Goal: Information Seeking & Learning: Learn about a topic

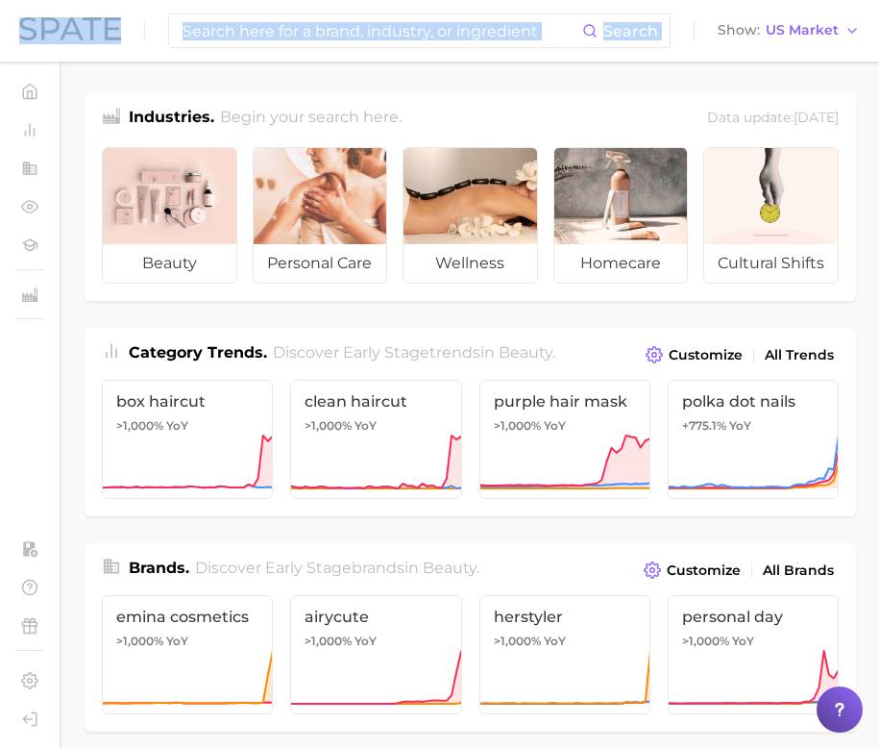
drag, startPoint x: 4, startPoint y: 421, endPoint x: -74, endPoint y: 406, distance: 79.2
click at [0, 406] on html "Search Show US Market Home Trends by Category Ingredients Hashtags Brands by Ca…" at bounding box center [439, 374] width 879 height 749
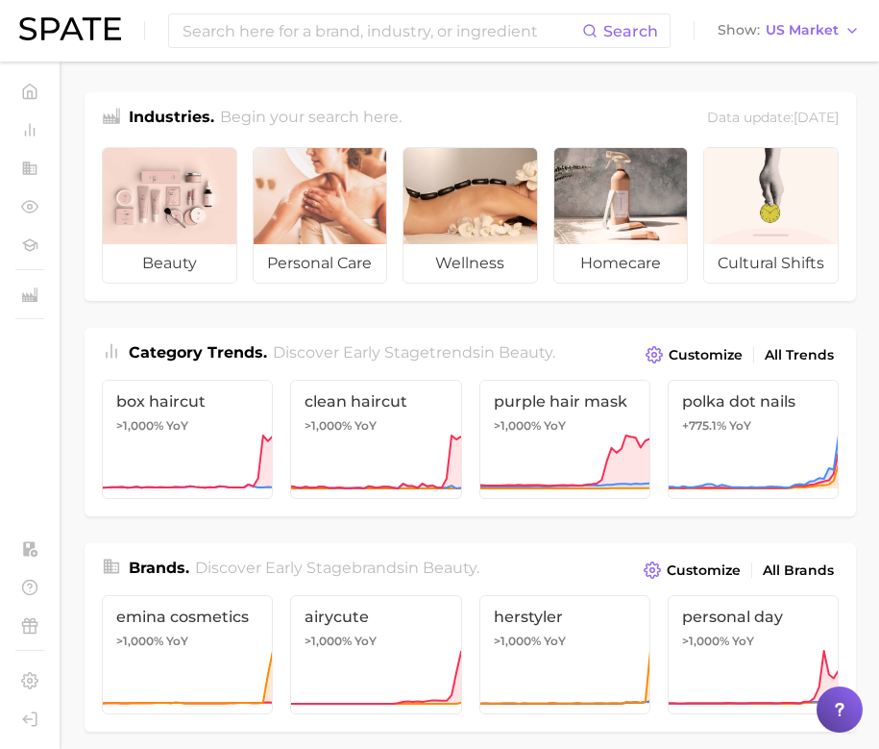
click at [296, 316] on div "Industries. Begin your search here. Data update: [DATE] beauty personal care we…" at bounding box center [471, 756] width 772 height 1329
click at [775, 355] on span "All Trends" at bounding box center [799, 355] width 69 height 16
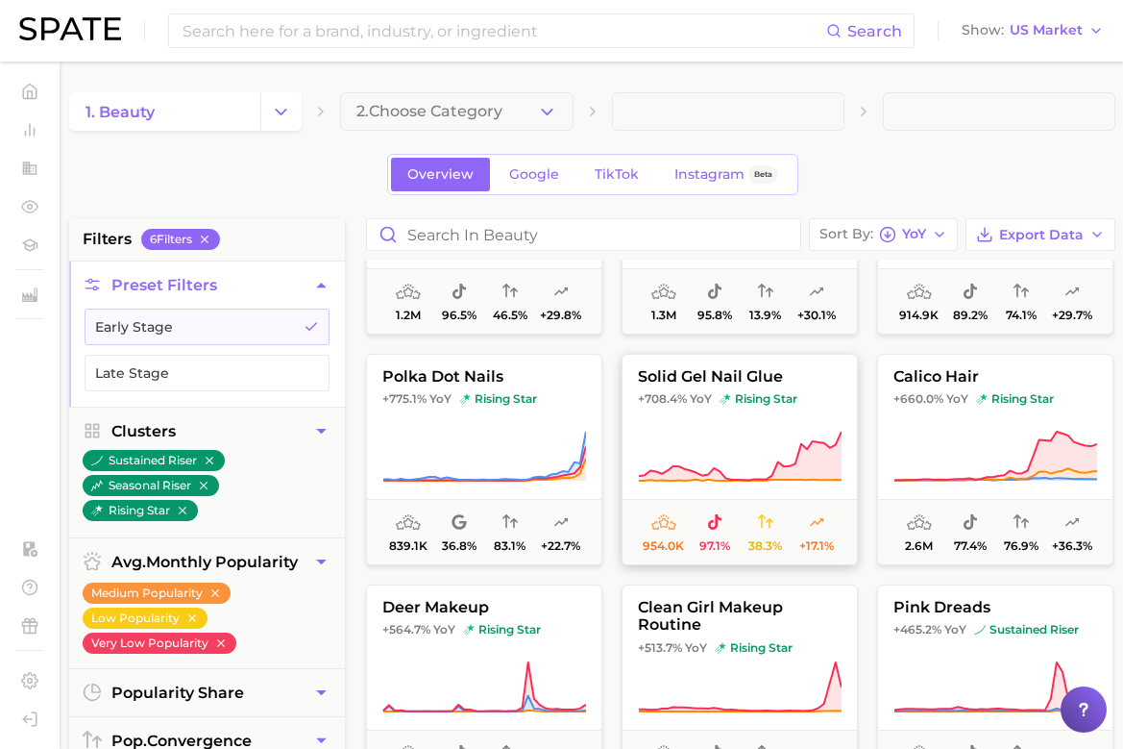
scroll to position [186, 0]
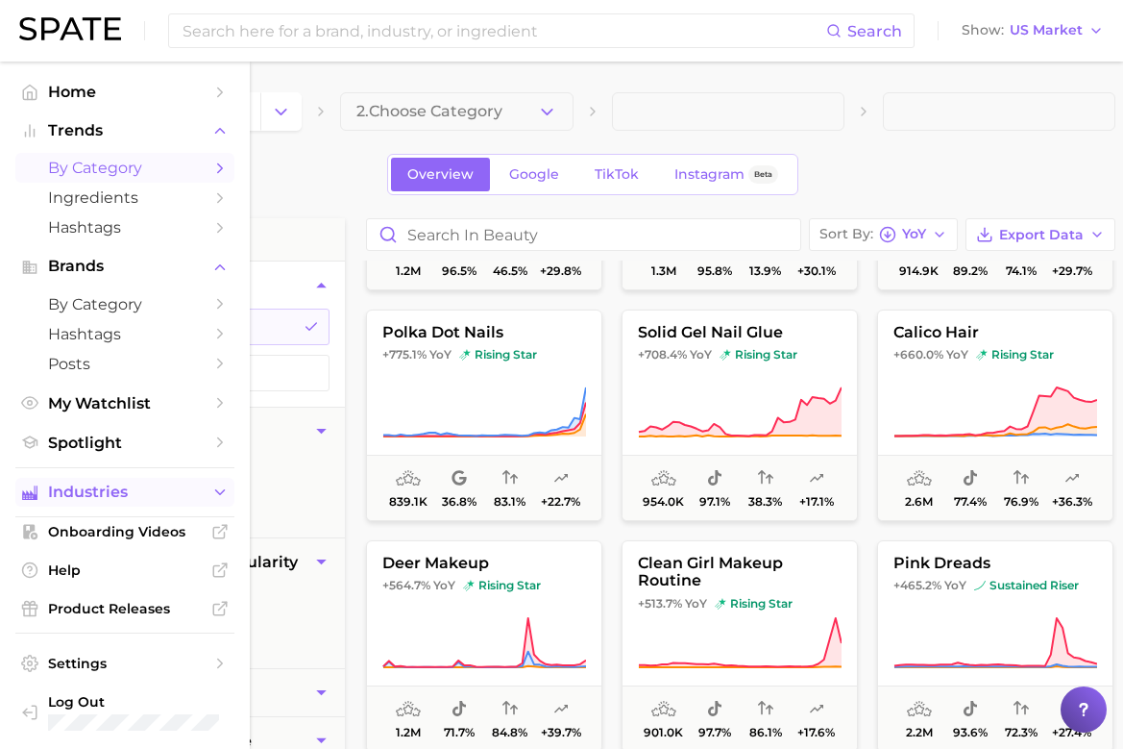
click at [135, 494] on span "Industries" at bounding box center [125, 491] width 154 height 17
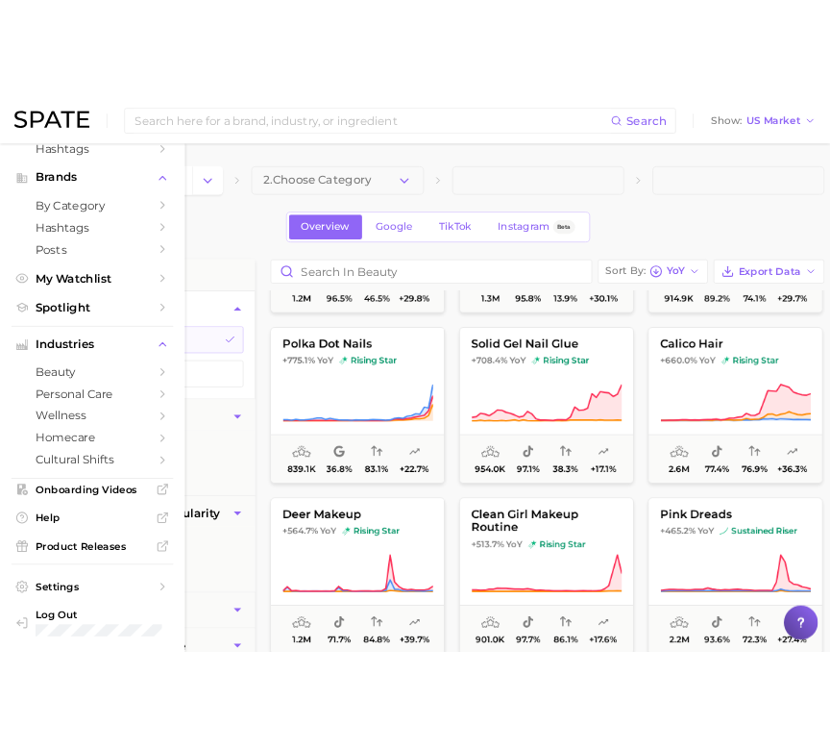
scroll to position [0, 0]
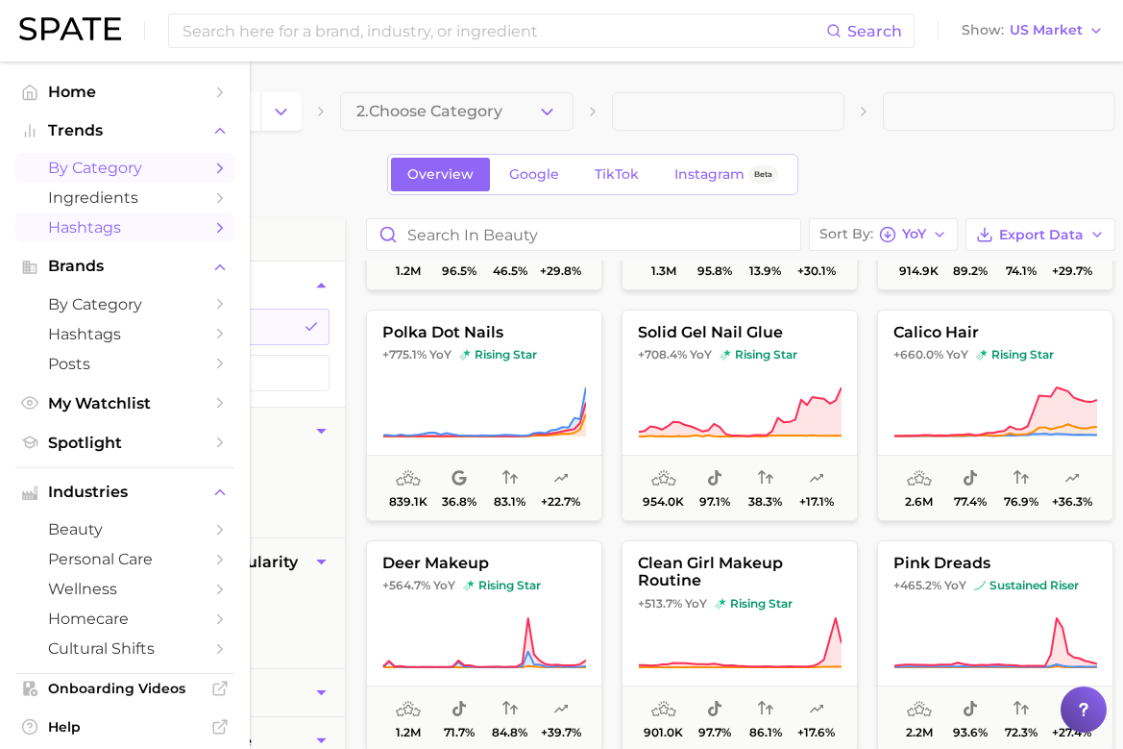
click at [122, 230] on span "Hashtags" at bounding box center [125, 227] width 154 height 18
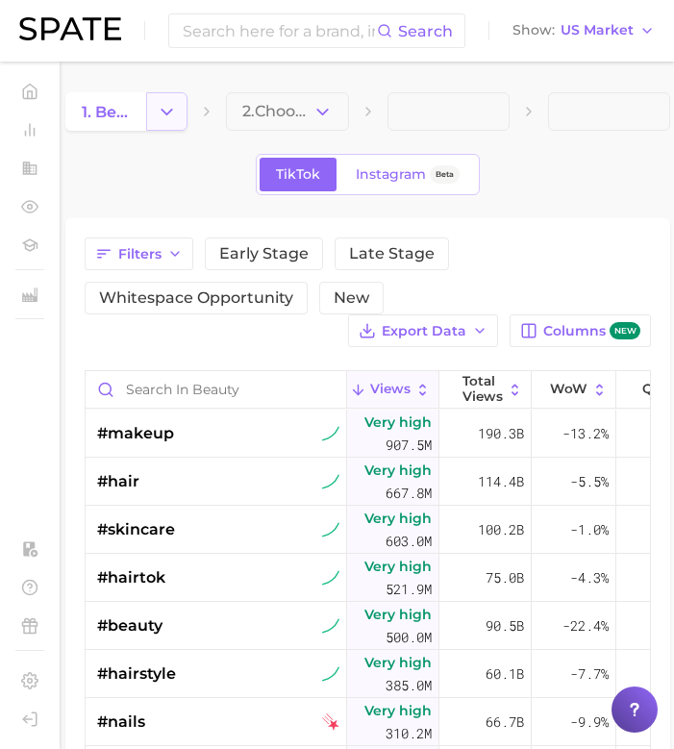
click at [174, 111] on icon "Change Category" at bounding box center [167, 112] width 20 height 20
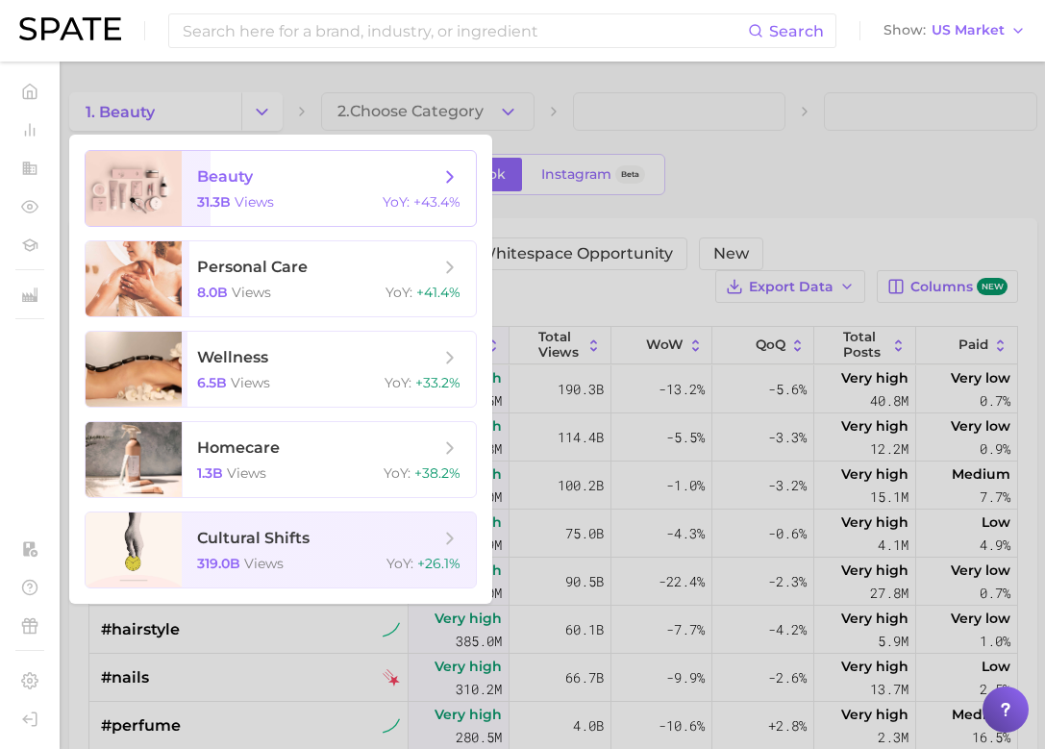
click at [354, 184] on span "beauty" at bounding box center [318, 176] width 242 height 21
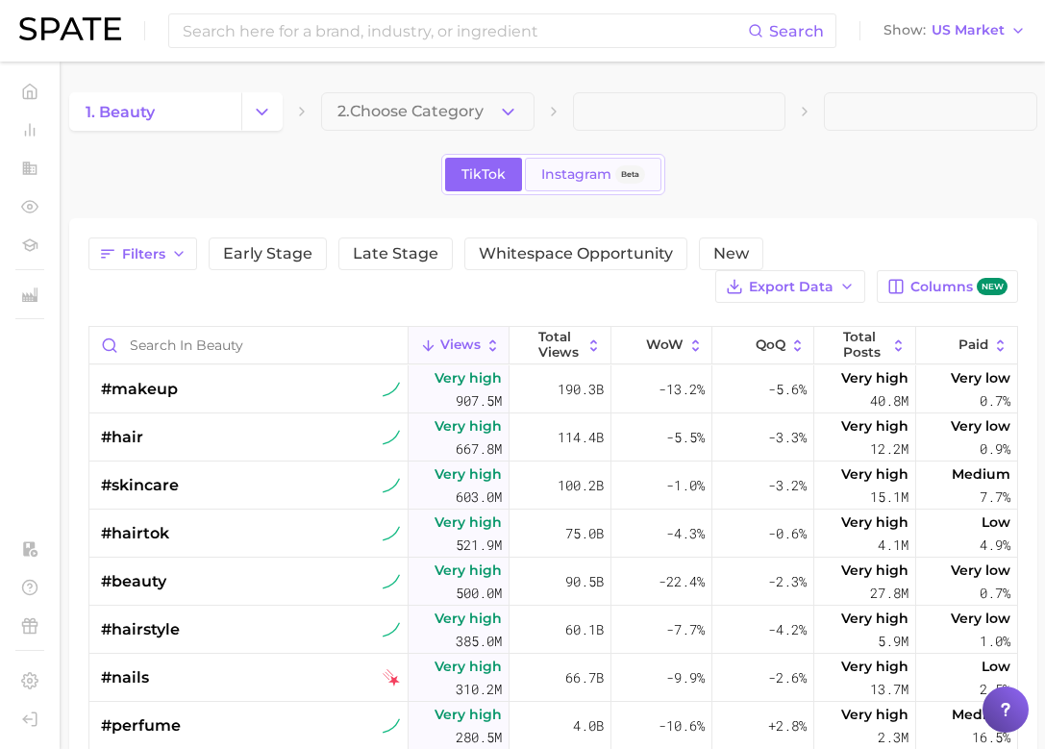
click at [576, 173] on span "Instagram" at bounding box center [576, 174] width 70 height 16
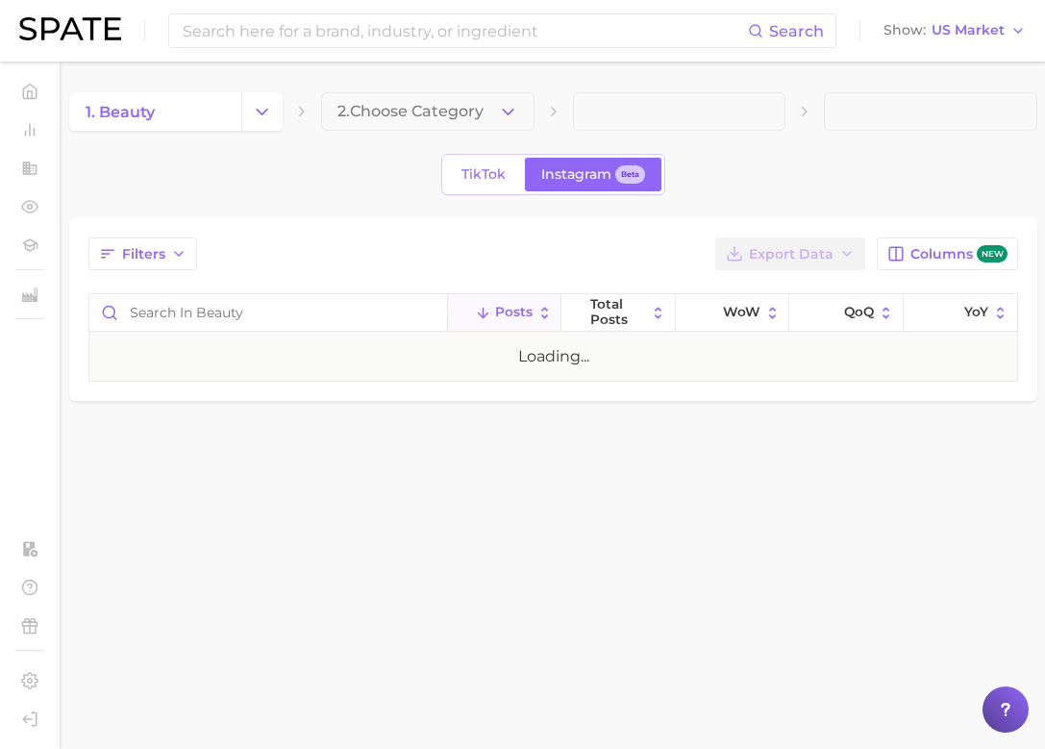
click at [374, 131] on div "1. beauty 2. Choose Category TikTok Instagram Beta Filters Export Data Columns …" at bounding box center [553, 246] width 968 height 308
click at [376, 112] on span "2. Choose Category" at bounding box center [410, 111] width 146 height 17
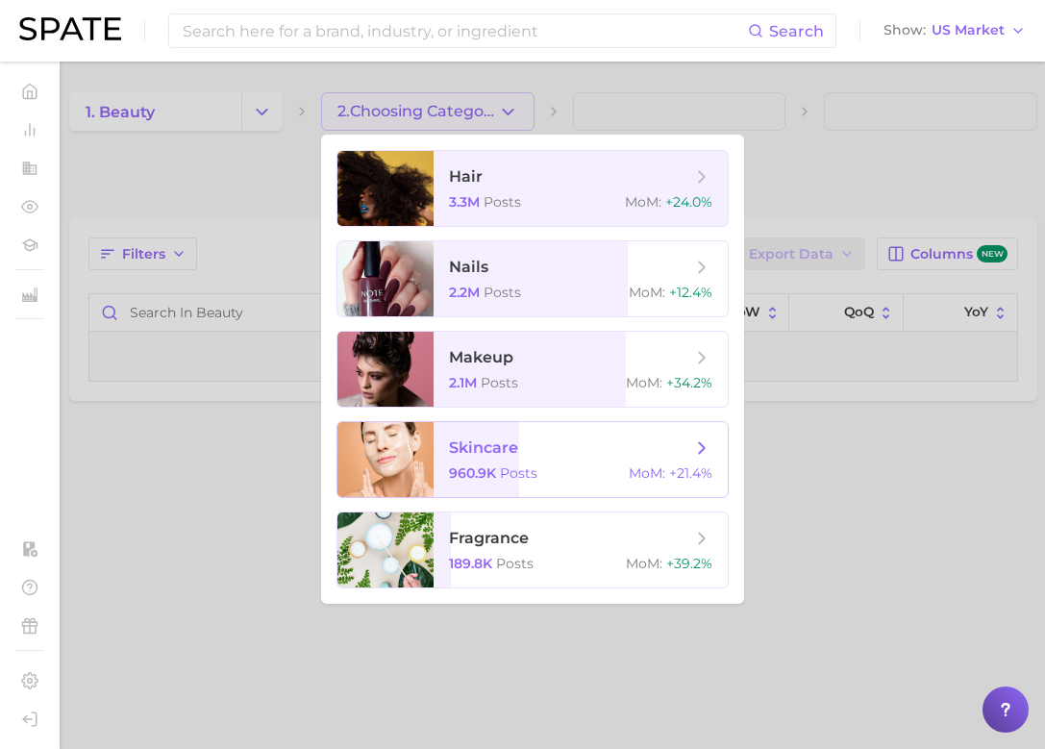
click at [516, 442] on span "skincare" at bounding box center [483, 447] width 69 height 18
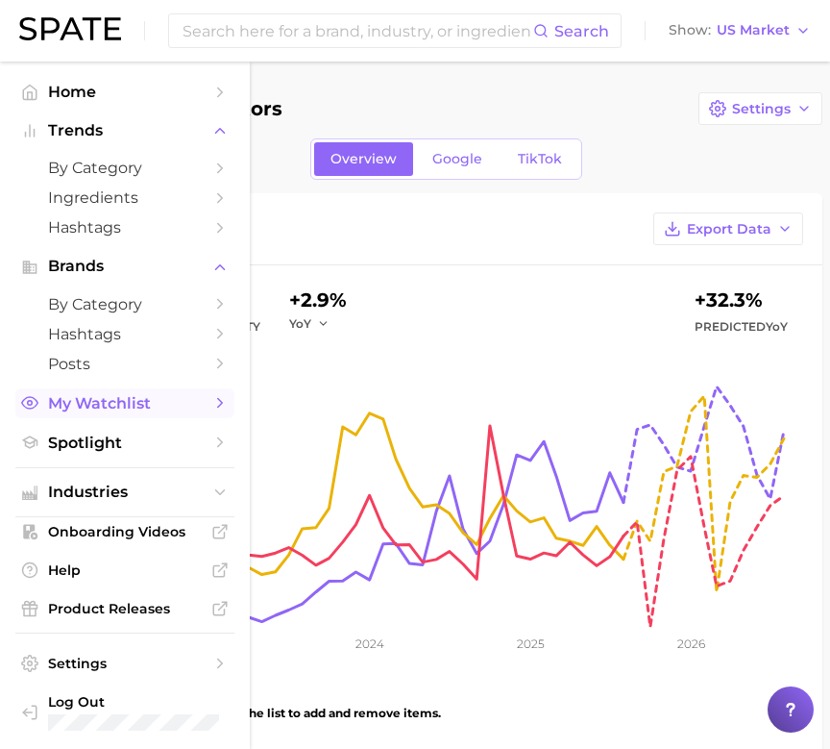
click at [161, 407] on span "My Watchlist" at bounding box center [125, 403] width 154 height 18
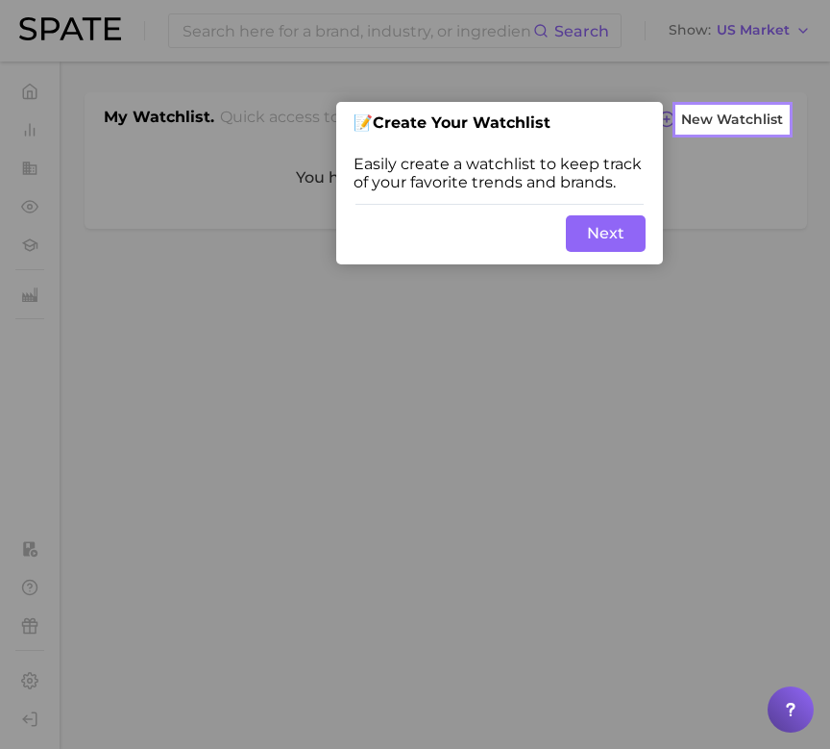
click at [586, 236] on button "Next" at bounding box center [606, 233] width 80 height 37
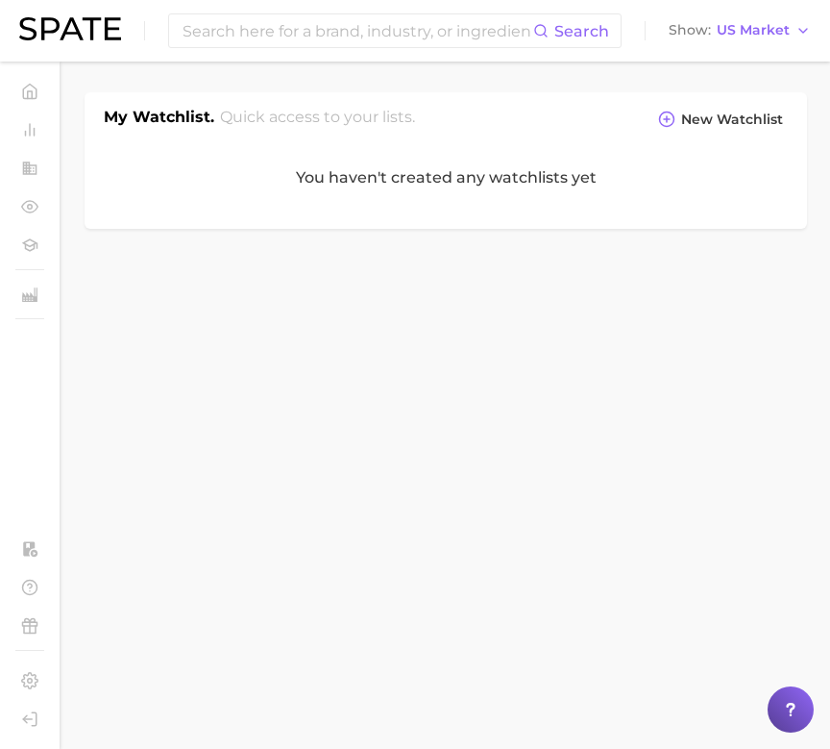
click at [415, 361] on body "Search Show US Market Home Trends by Category Ingredients Hashtags Brands by Ca…" at bounding box center [415, 374] width 830 height 749
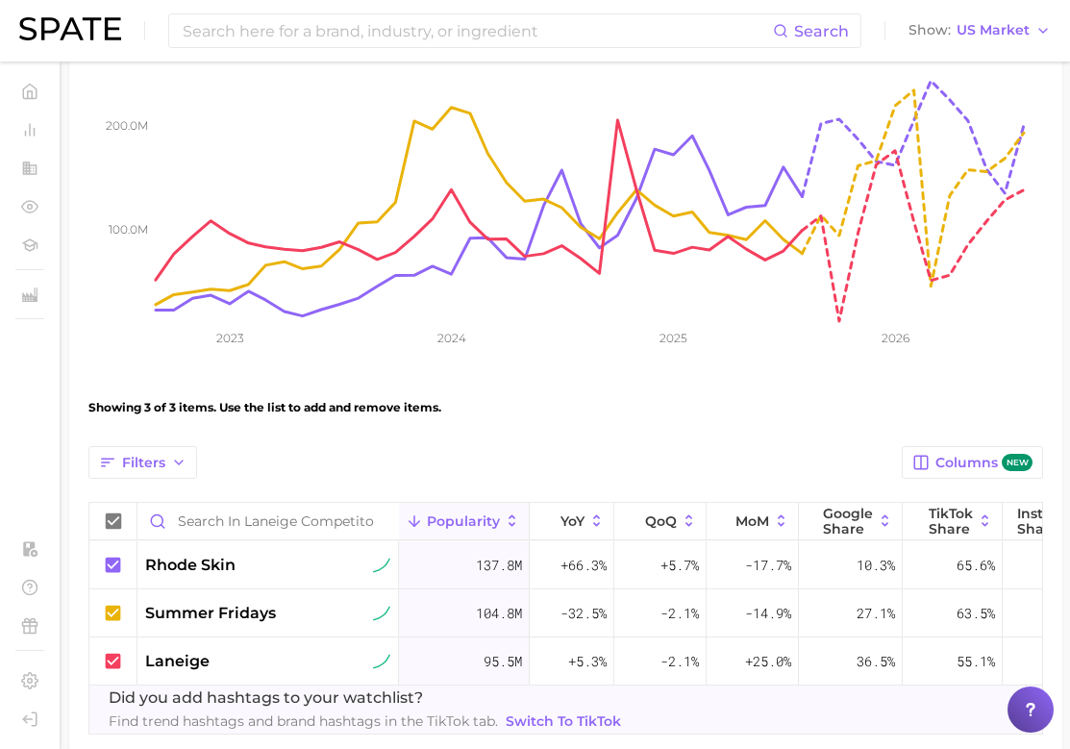
scroll to position [15, 0]
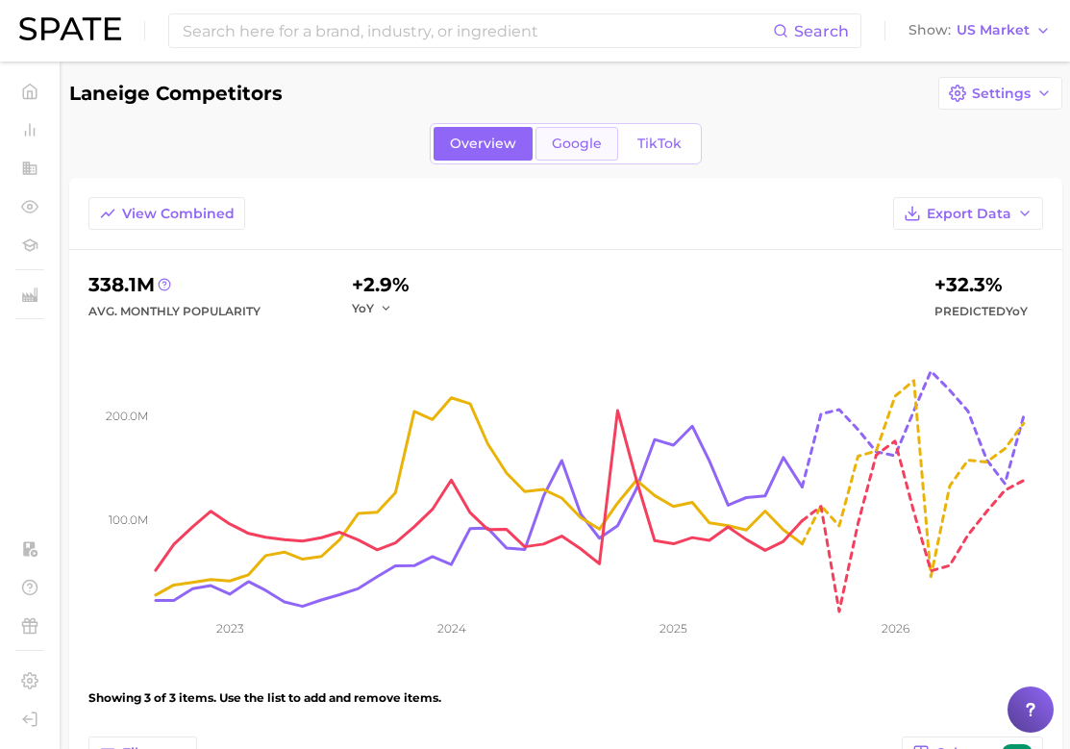
click at [563, 141] on span "Google" at bounding box center [577, 143] width 50 height 16
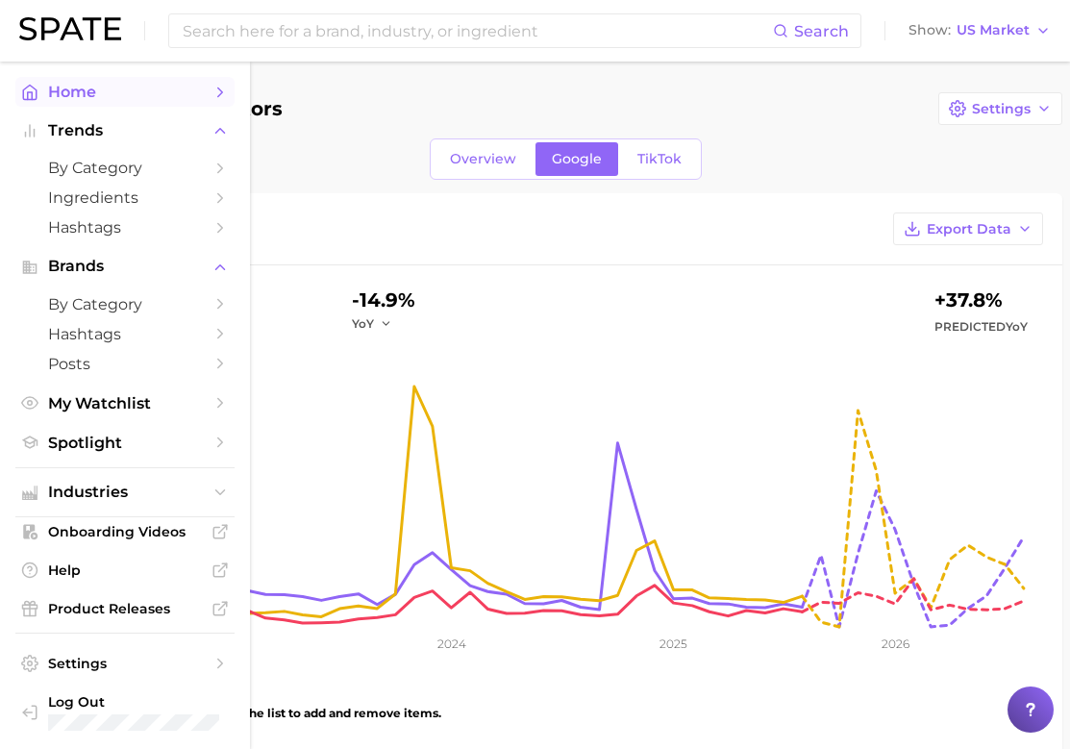
click at [28, 89] on icon "Sidebar" at bounding box center [29, 92] width 17 height 17
